Goal: Find specific page/section: Find specific page/section

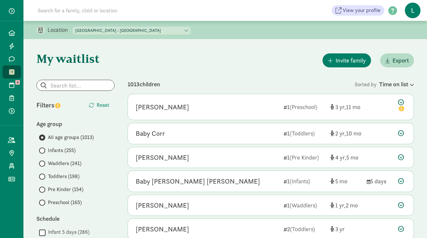
click at [151, 27] on select "La Escuelita Bilingual School - Columbia City La Escuelita Bilingual School - G…" at bounding box center [132, 31] width 118 height 8
select select "264153"
click at [73, 27] on select "La Escuelita Bilingual School - Columbia City La Escuelita Bilingual School - G…" at bounding box center [132, 31] width 118 height 8
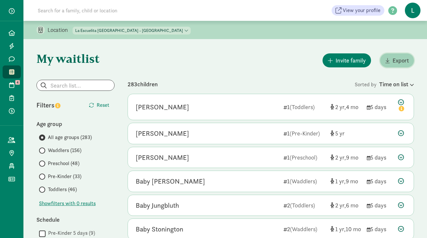
click at [395, 62] on span "Export" at bounding box center [401, 60] width 16 height 9
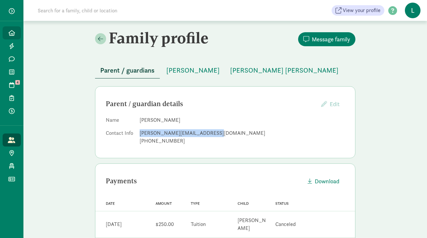
click at [10, 29] on link "Home" at bounding box center [12, 32] width 18 height 13
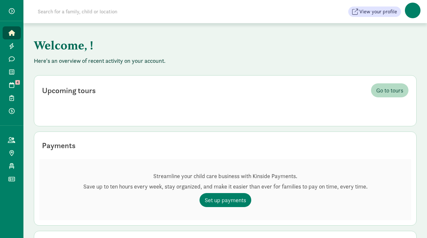
click at [78, 14] on input at bounding box center [125, 11] width 183 height 13
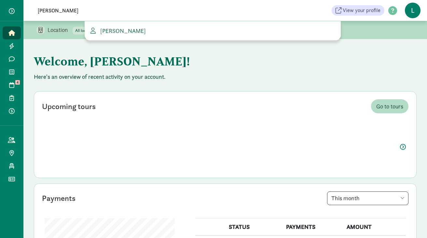
type input "[PERSON_NAME]"
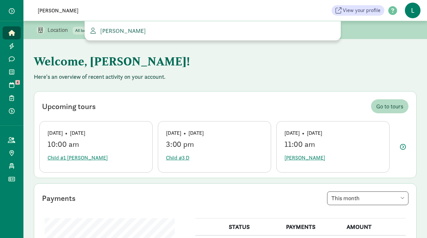
click at [128, 29] on span "[PERSON_NAME]" at bounding box center [122, 30] width 48 height 7
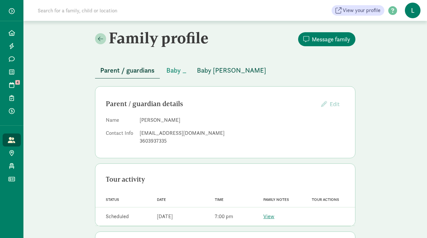
click at [215, 72] on span "Baby [PERSON_NAME]" at bounding box center [231, 70] width 69 height 10
